Goal: Transaction & Acquisition: Book appointment/travel/reservation

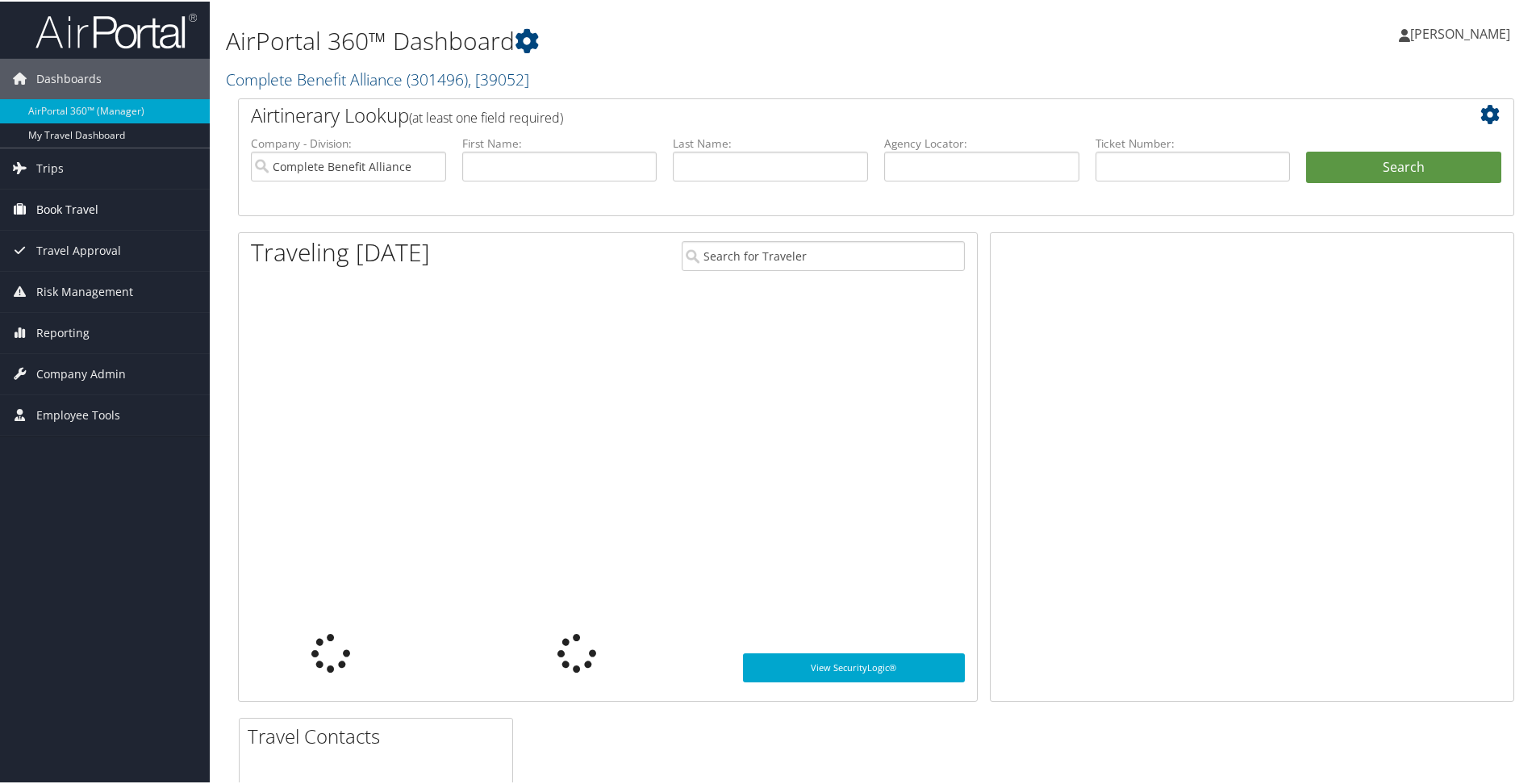
click at [42, 200] on span "Book Travel" at bounding box center [68, 208] width 62 height 41
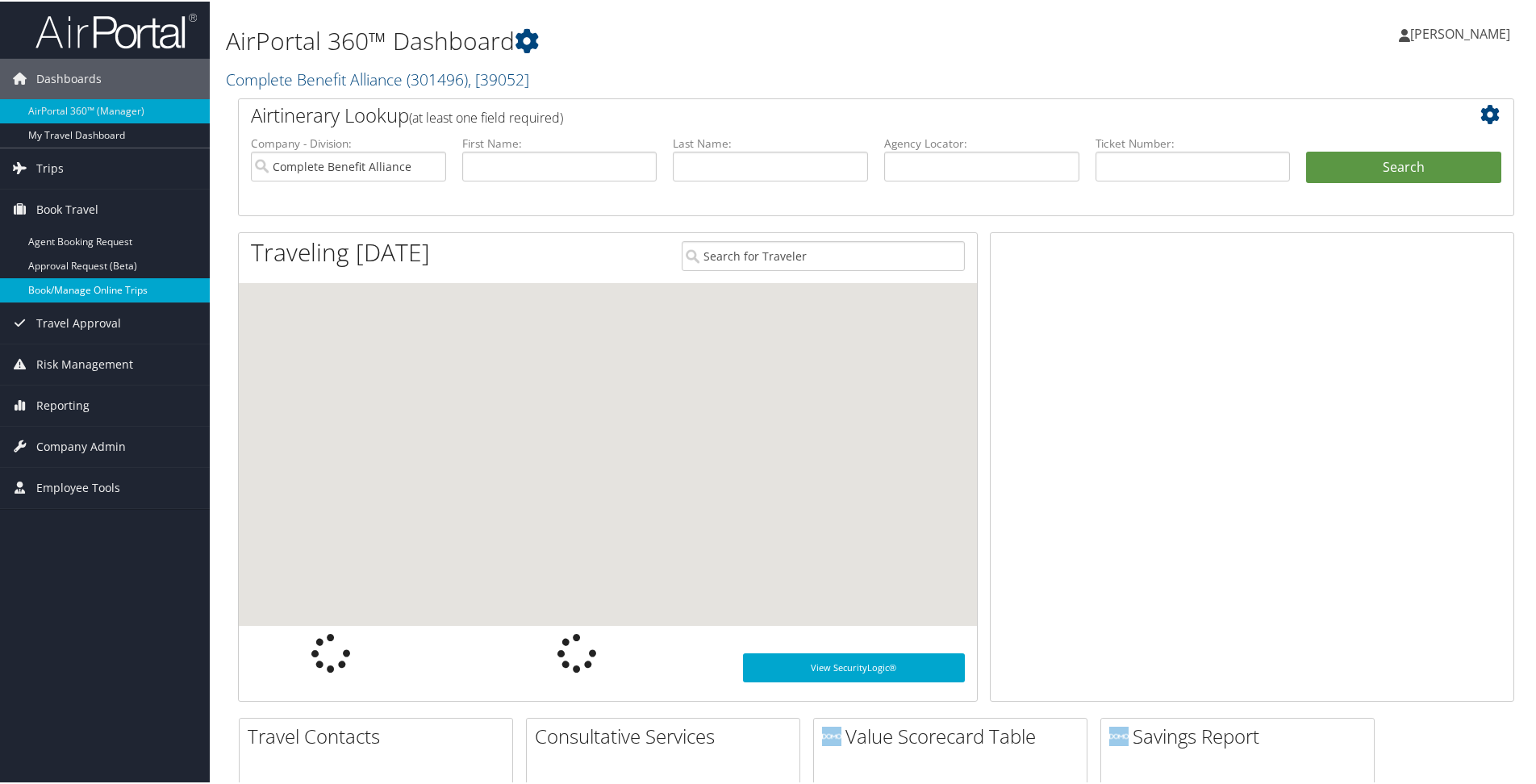
click at [74, 278] on link "Book/Manage Online Trips" at bounding box center [104, 288] width 209 height 24
